Goal: Find specific page/section: Find specific page/section

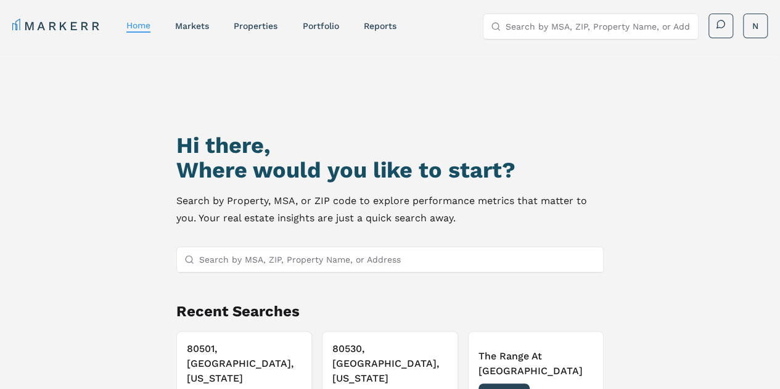
click at [343, 260] on input "Search by MSA, ZIP, Property Name, or Address" at bounding box center [397, 259] width 397 height 25
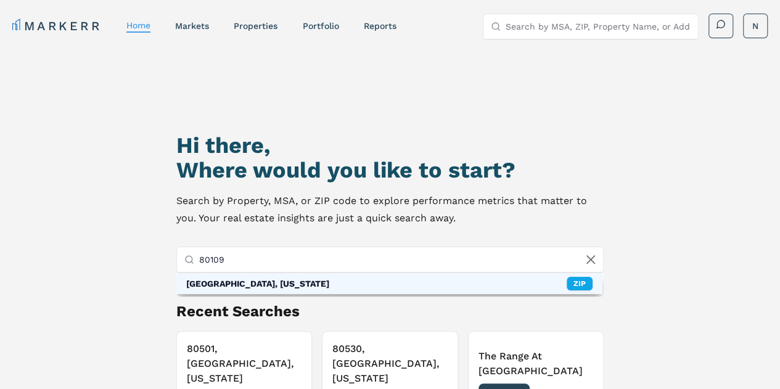
type input "80109"
click at [223, 286] on div "80109, Castle Rock, Colorado" at bounding box center [257, 284] width 143 height 12
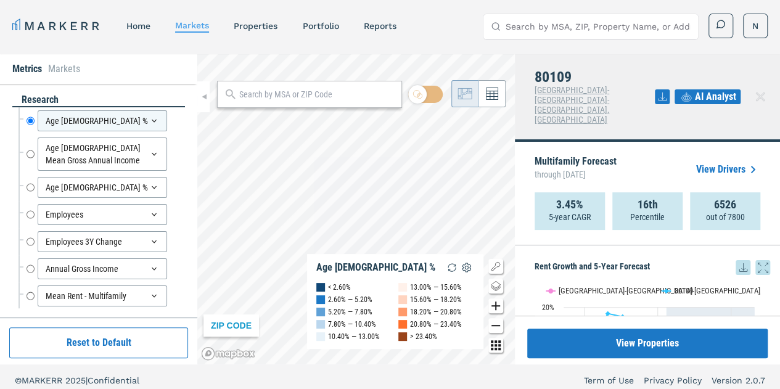
drag, startPoint x: 755, startPoint y: 237, endPoint x: 755, endPoint y: 312, distance: 74.7
click at [756, 260] on icon at bounding box center [763, 267] width 15 height 15
